Goal: Task Accomplishment & Management: Use online tool/utility

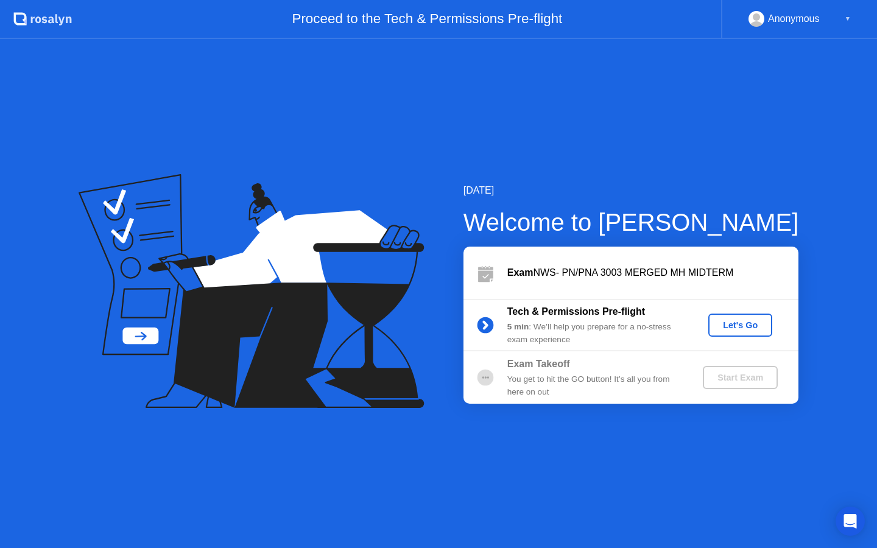
click at [724, 323] on div "Let's Go" at bounding box center [740, 325] width 54 height 10
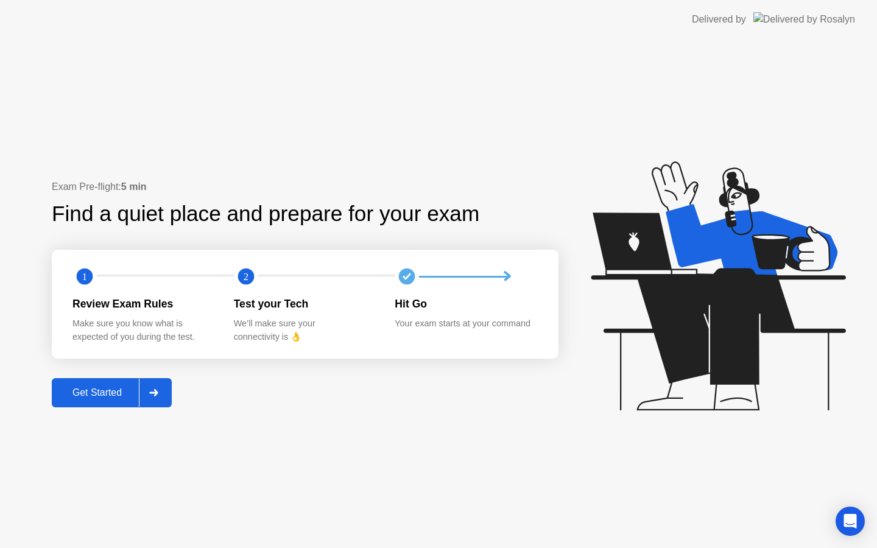
click at [117, 388] on div "Get Started" at bounding box center [96, 392] width 83 height 11
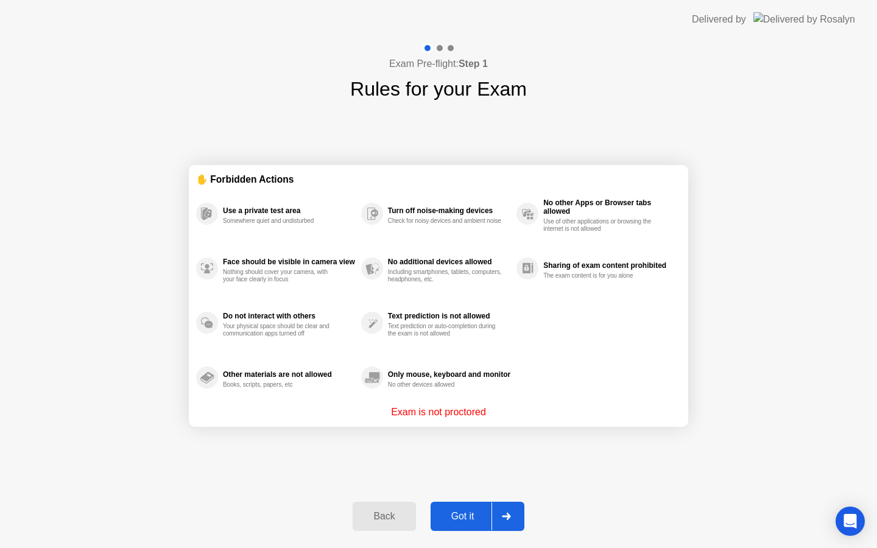
click at [446, 513] on div "Got it" at bounding box center [462, 516] width 57 height 11
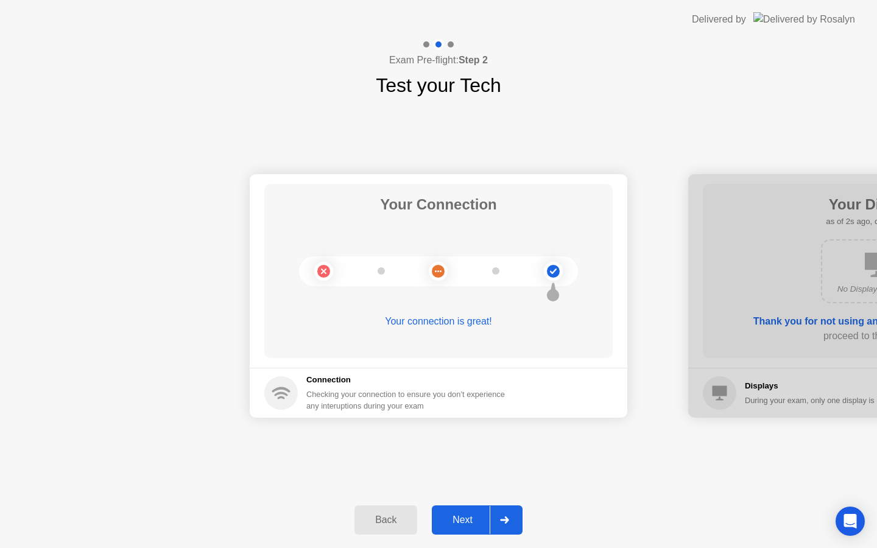
click at [457, 519] on div "Next" at bounding box center [462, 519] width 54 height 11
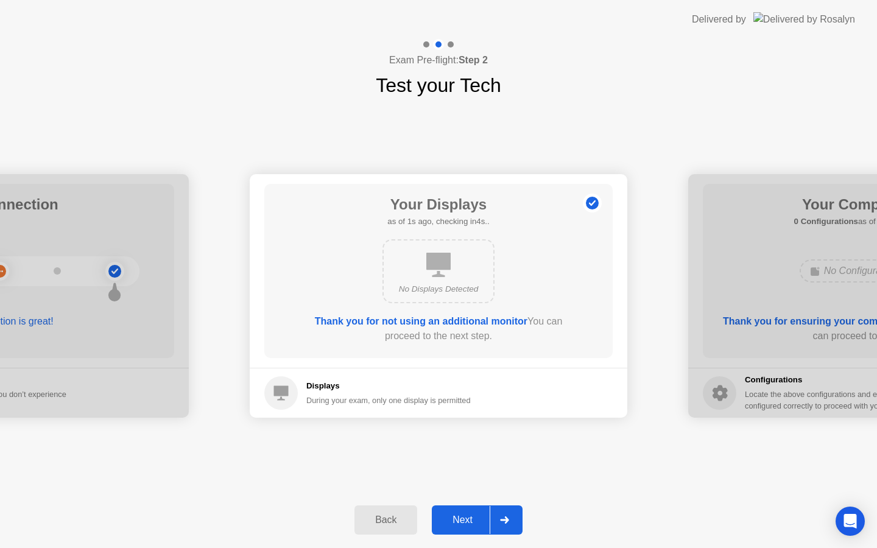
click at [457, 519] on div "Next" at bounding box center [462, 519] width 54 height 11
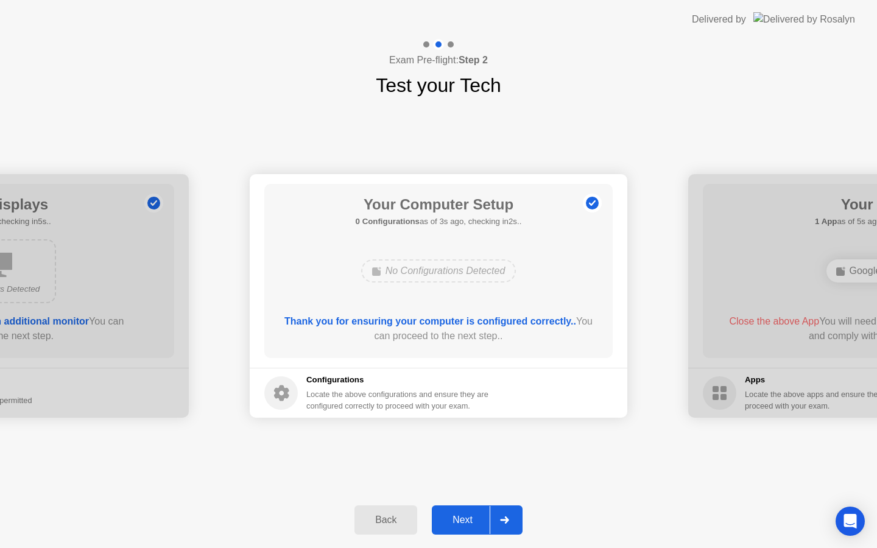
click at [457, 519] on div "Next" at bounding box center [462, 519] width 54 height 11
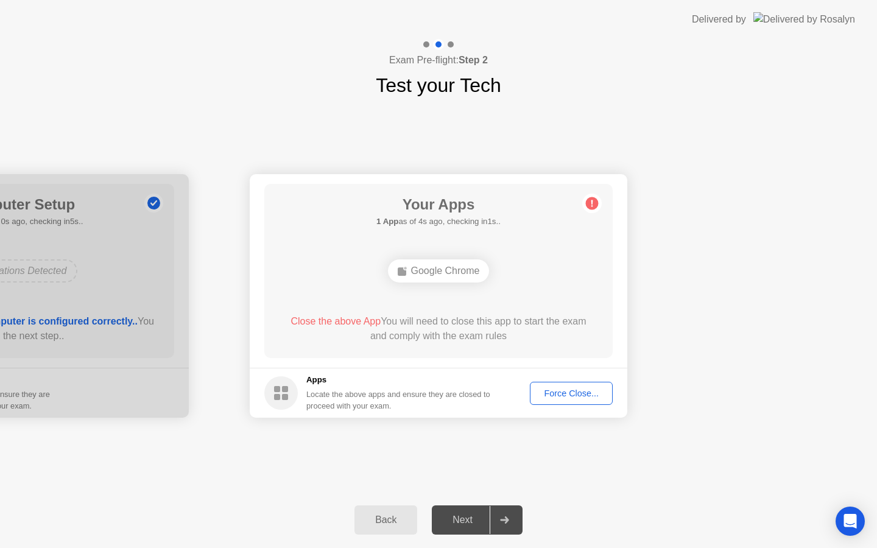
click at [550, 391] on div "Force Close..." at bounding box center [571, 393] width 74 height 10
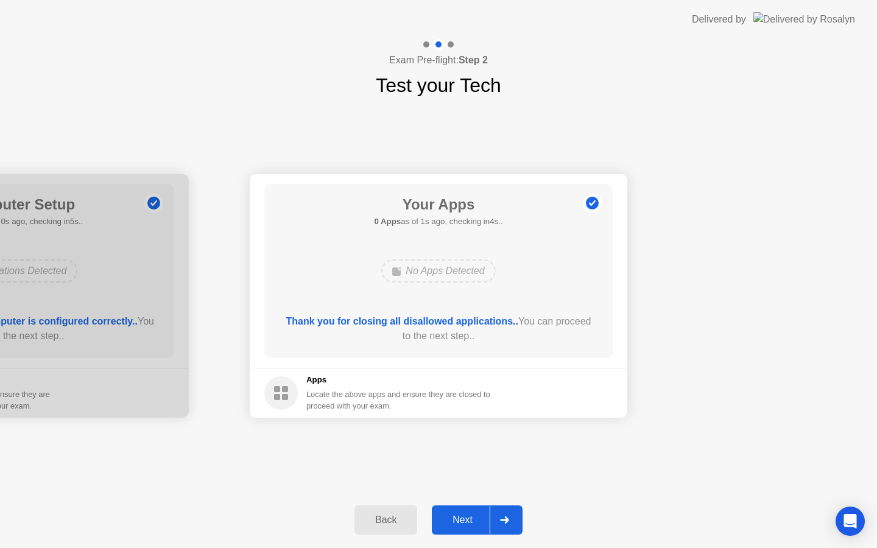
click at [468, 517] on div "Next" at bounding box center [462, 519] width 54 height 11
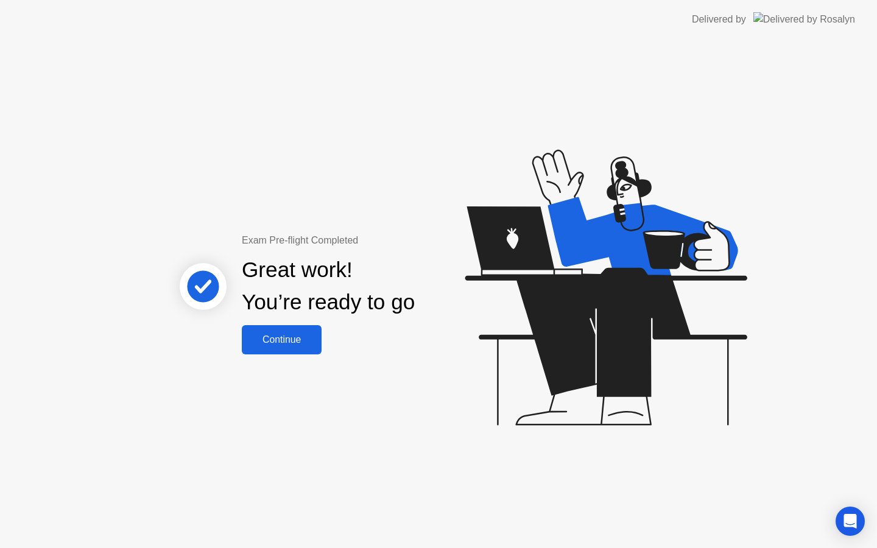
click at [290, 342] on div "Continue" at bounding box center [281, 339] width 72 height 11
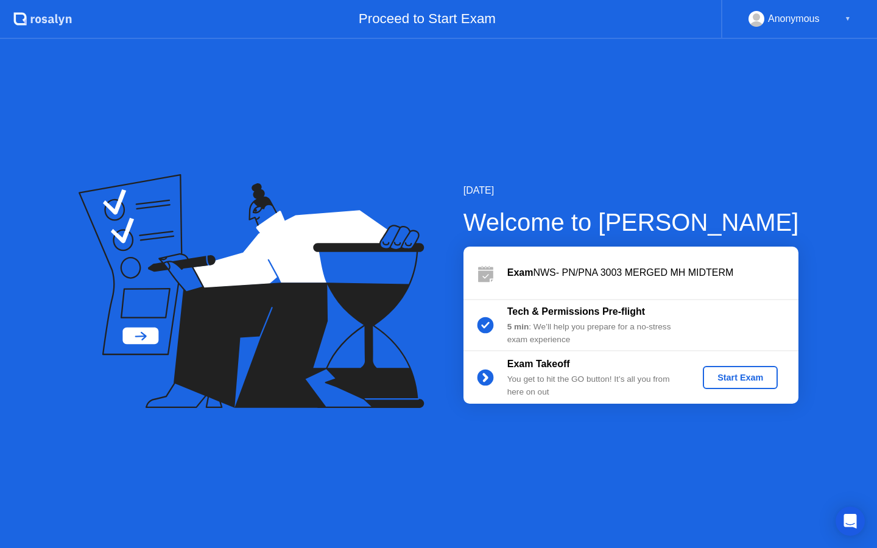
click at [723, 377] on div "Start Exam" at bounding box center [739, 378] width 65 height 10
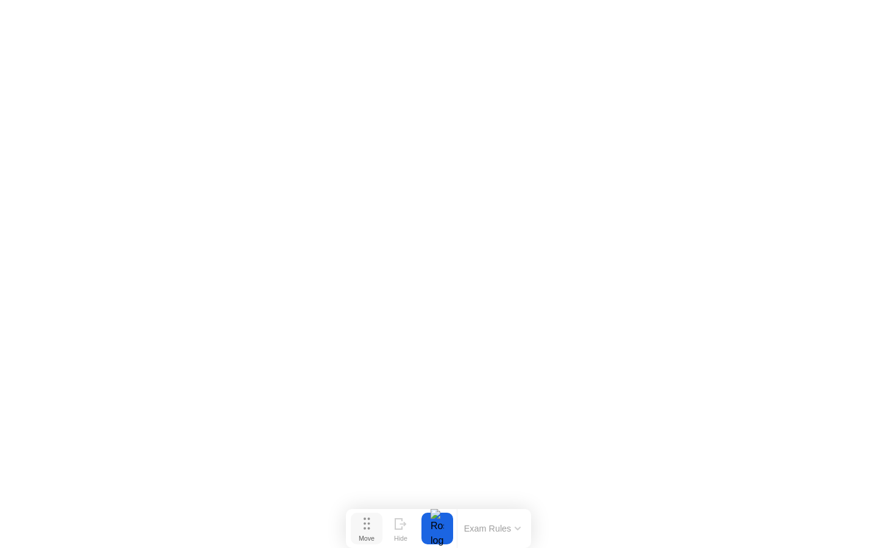
click at [376, 521] on button "Move" at bounding box center [367, 529] width 32 height 32
click at [371, 535] on div "Move" at bounding box center [367, 538] width 16 height 7
click at [509, 530] on button "Exam Rules" at bounding box center [492, 528] width 65 height 11
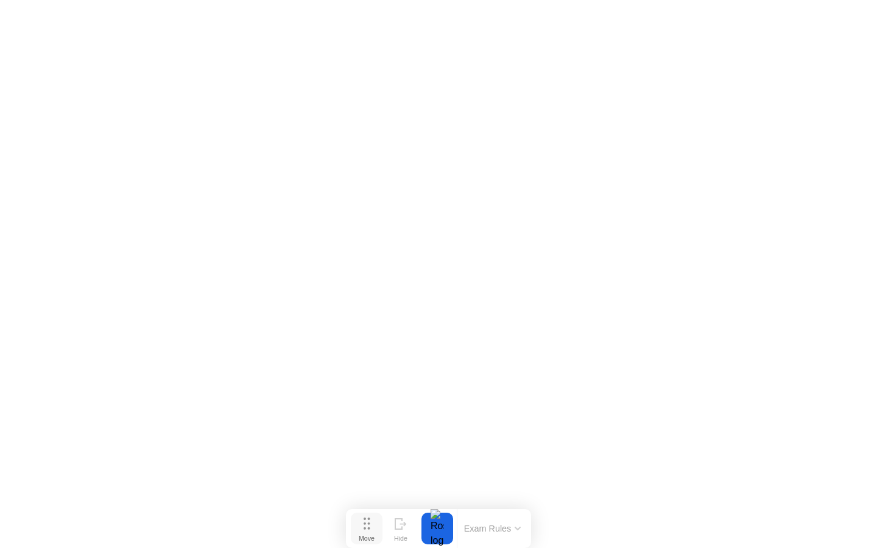
click at [360, 525] on button "Move" at bounding box center [367, 529] width 32 height 32
drag, startPoint x: 360, startPoint y: 525, endPoint x: 357, endPoint y: 401, distance: 124.9
click at [357, 401] on button "Move" at bounding box center [364, 403] width 32 height 32
drag, startPoint x: 357, startPoint y: 401, endPoint x: 357, endPoint y: 523, distance: 122.4
click at [357, 523] on button "Move" at bounding box center [364, 526] width 32 height 32
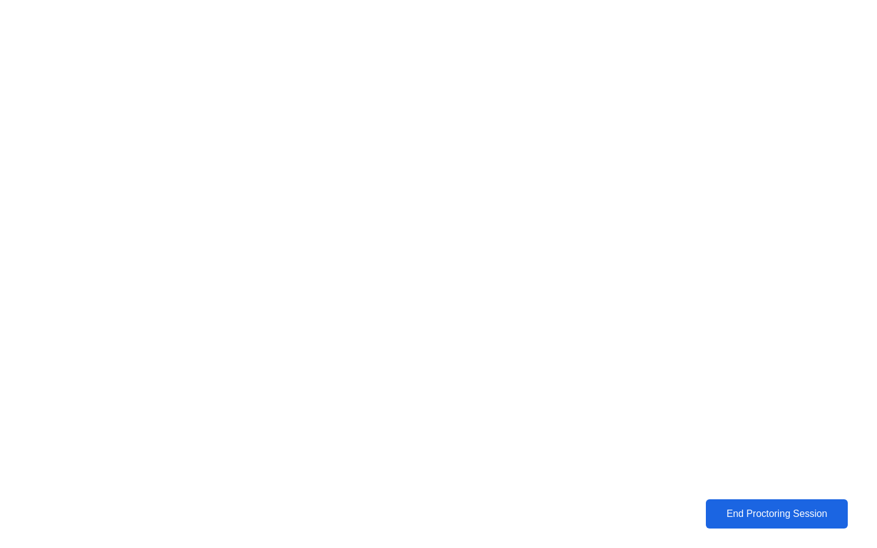
click at [731, 502] on button "End Proctoring Session" at bounding box center [777, 513] width 142 height 29
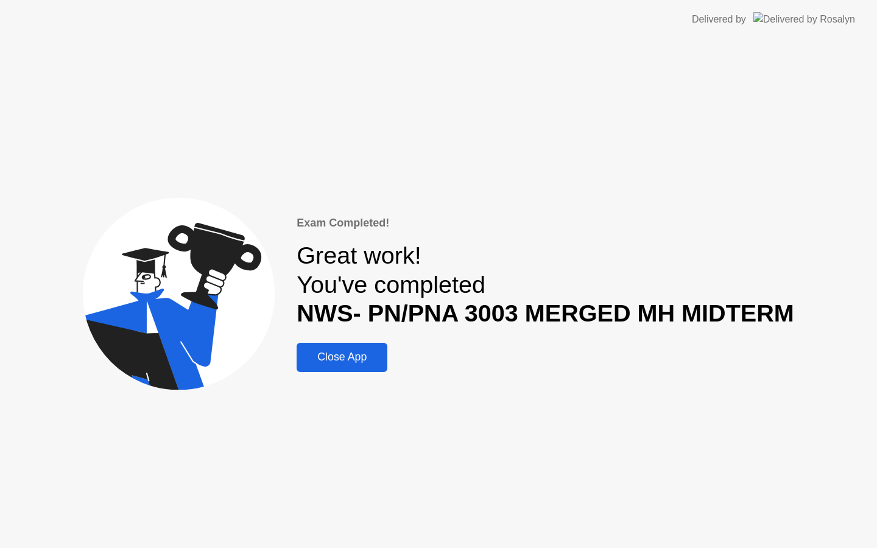
click at [349, 355] on div "Close App" at bounding box center [341, 357] width 83 height 13
